Goal: Navigation & Orientation: Find specific page/section

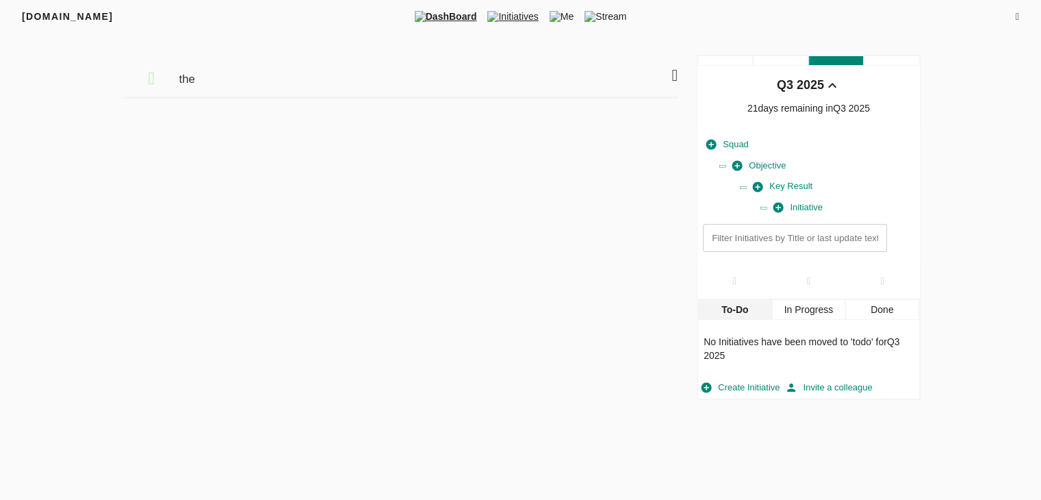
click at [508, 17] on span "Initiatives" at bounding box center [513, 17] width 62 height 14
